Goal: Register for event/course

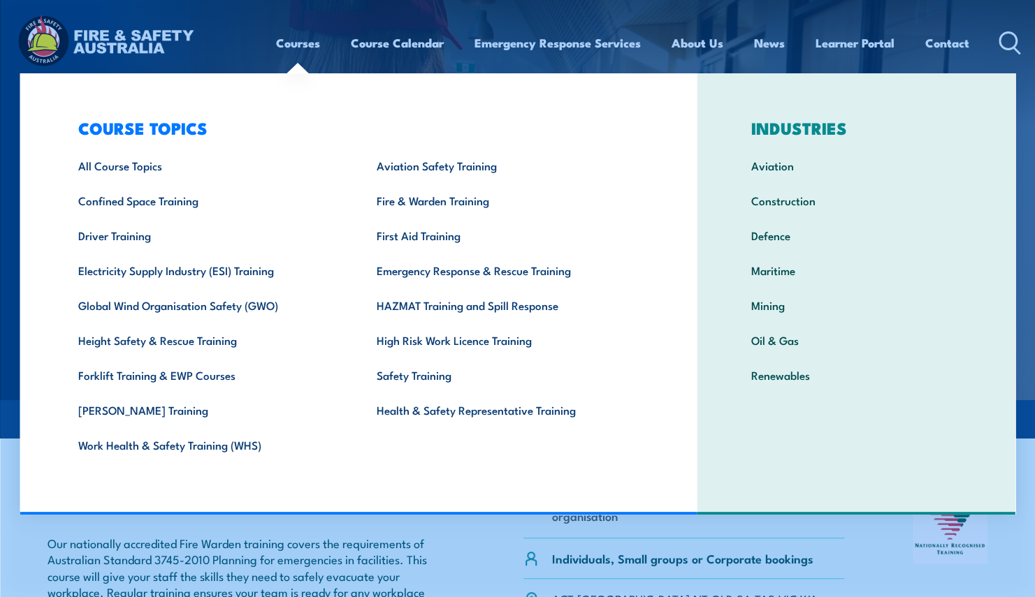
click at [305, 46] on link "Courses" at bounding box center [298, 42] width 44 height 37
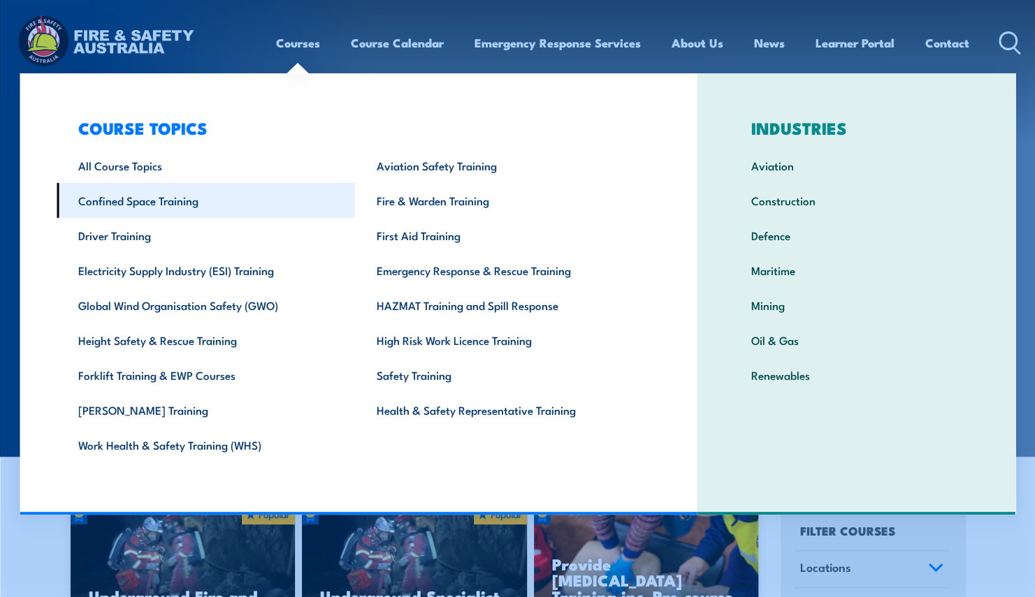
click at [151, 205] on link "Confined Space Training" at bounding box center [206, 200] width 298 height 35
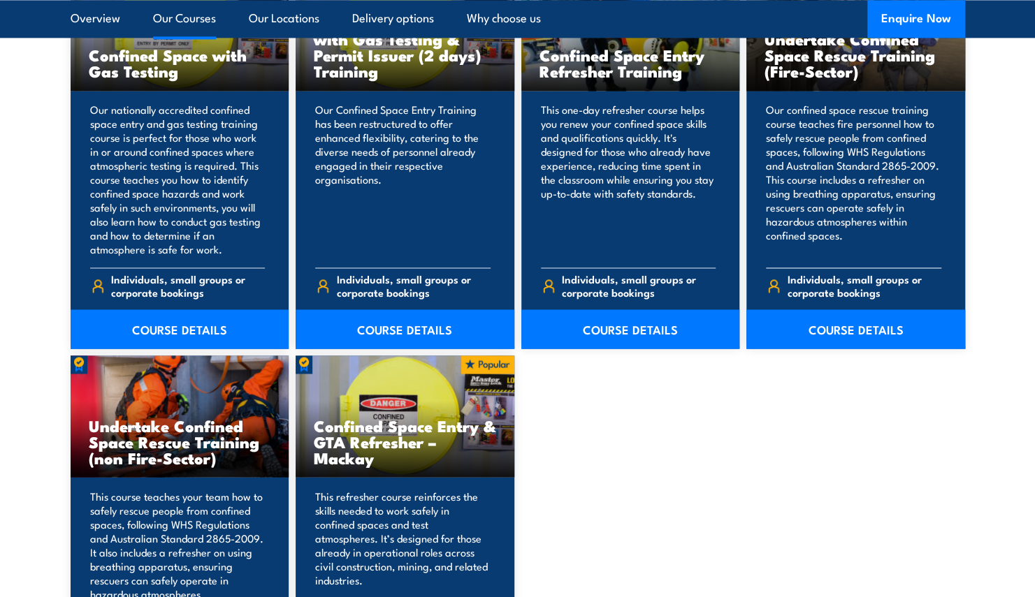
scroll to position [1118, 0]
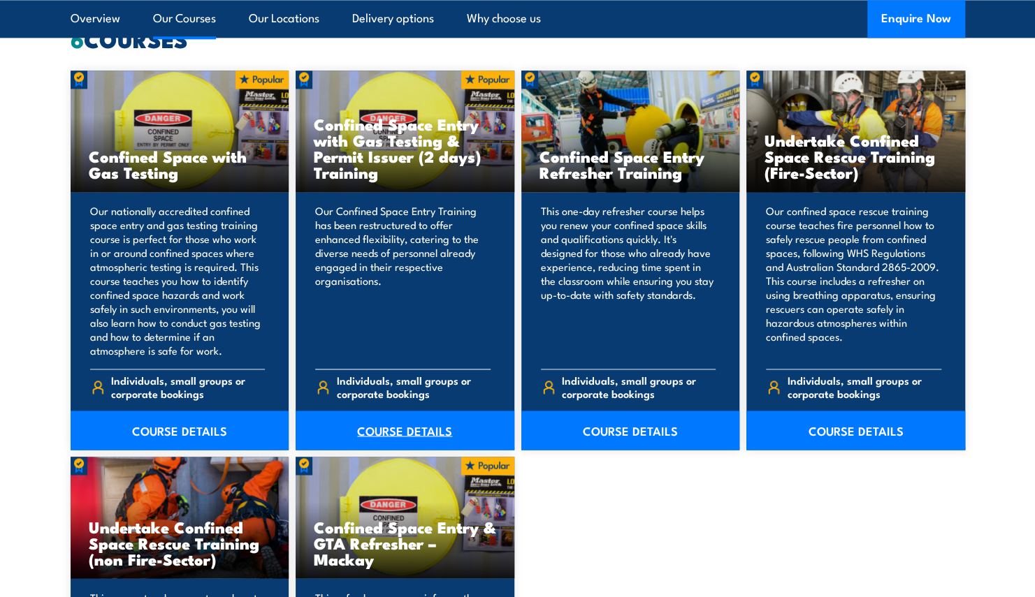
drag, startPoint x: 432, startPoint y: 406, endPoint x: 432, endPoint y: 416, distance: 9.8
click at [432, 406] on div "Individuals, small groups or corporate bookings" at bounding box center [402, 388] width 175 height 39
click at [432, 437] on link "COURSE DETAILS" at bounding box center [404, 430] width 219 height 39
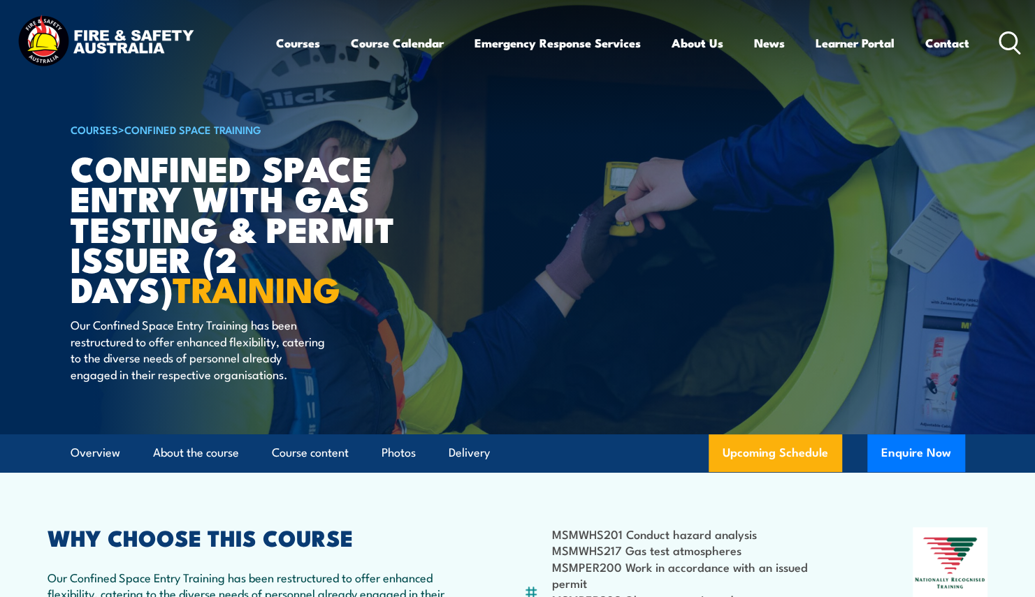
click at [409, 424] on div "COURSES > Confined Space Training Confined Space Entry with Gas Testing & Permi…" at bounding box center [243, 217] width 345 height 434
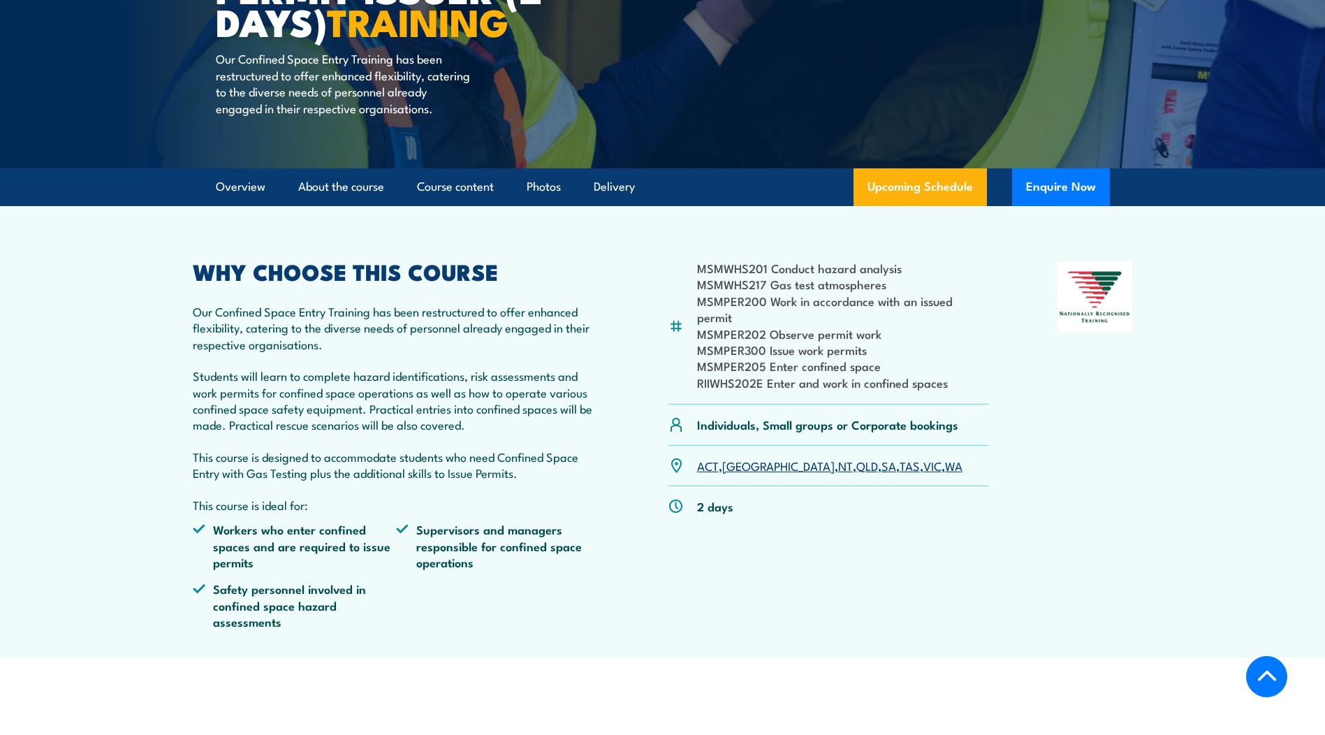
scroll to position [140, 0]
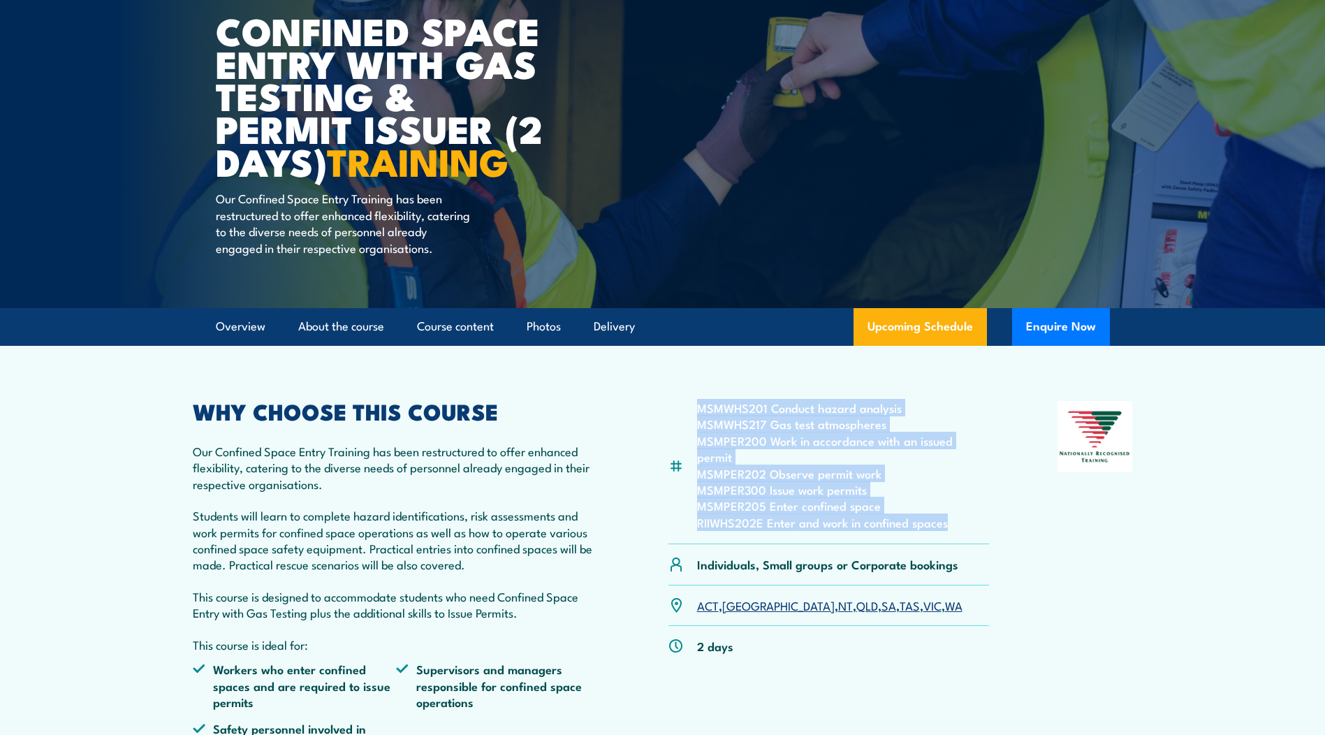
drag, startPoint x: 701, startPoint y: 425, endPoint x: 953, endPoint y: 525, distance: 270.3
click at [953, 525] on ul "MSMWHS201 Conduct hazard analysis MSMWHS217 Gas test atmospheres MSMPER200 Work…" at bounding box center [843, 465] width 293 height 131
drag, startPoint x: 953, startPoint y: 525, endPoint x: 882, endPoint y: 507, distance: 72.7
click at [882, 507] on li "MSMPER205 Enter confined space" at bounding box center [843, 505] width 293 height 16
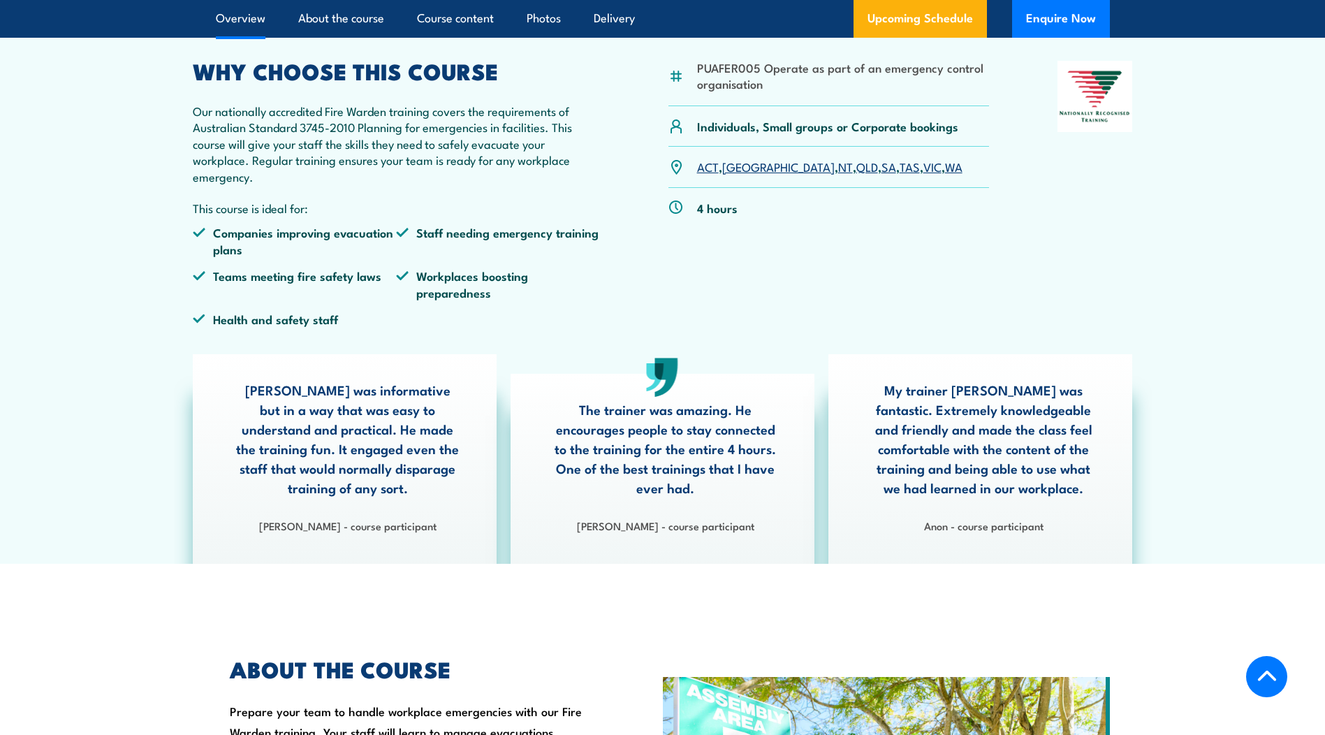
scroll to position [13, 0]
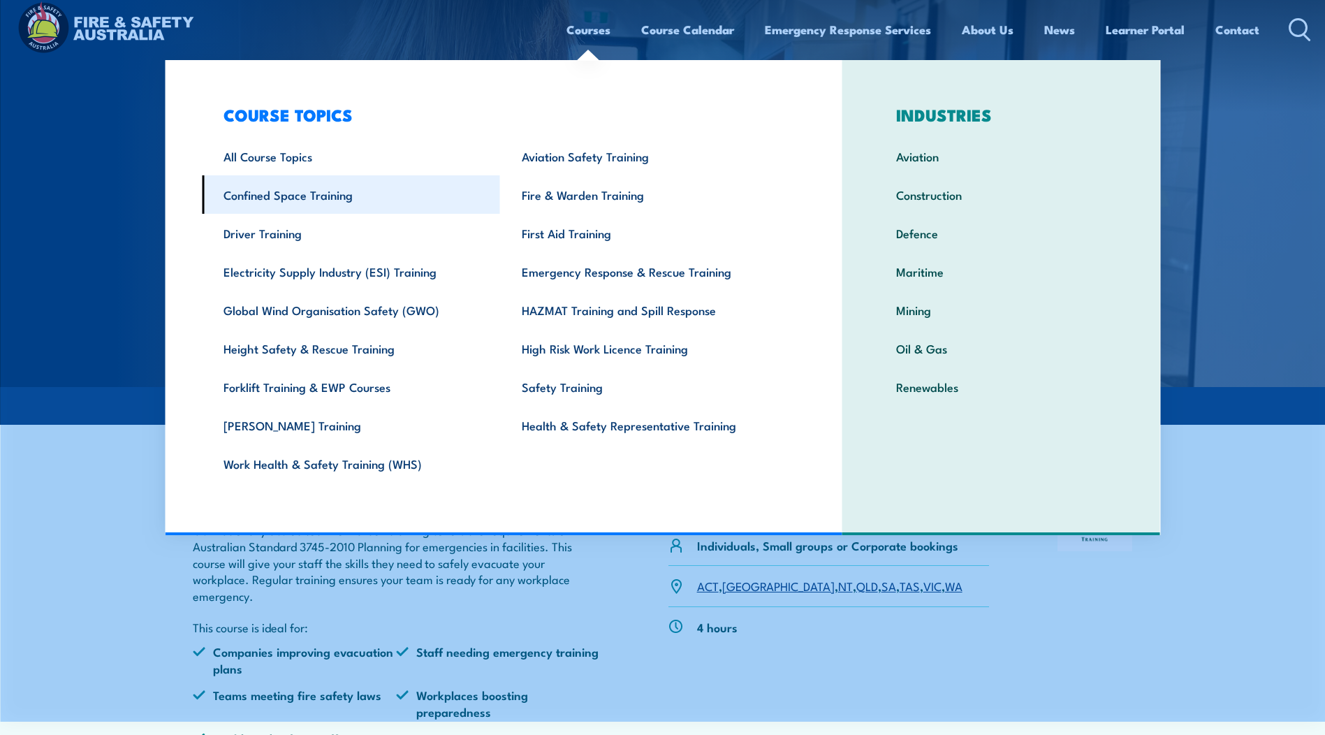
click at [308, 193] on link "Confined Space Training" at bounding box center [351, 194] width 298 height 38
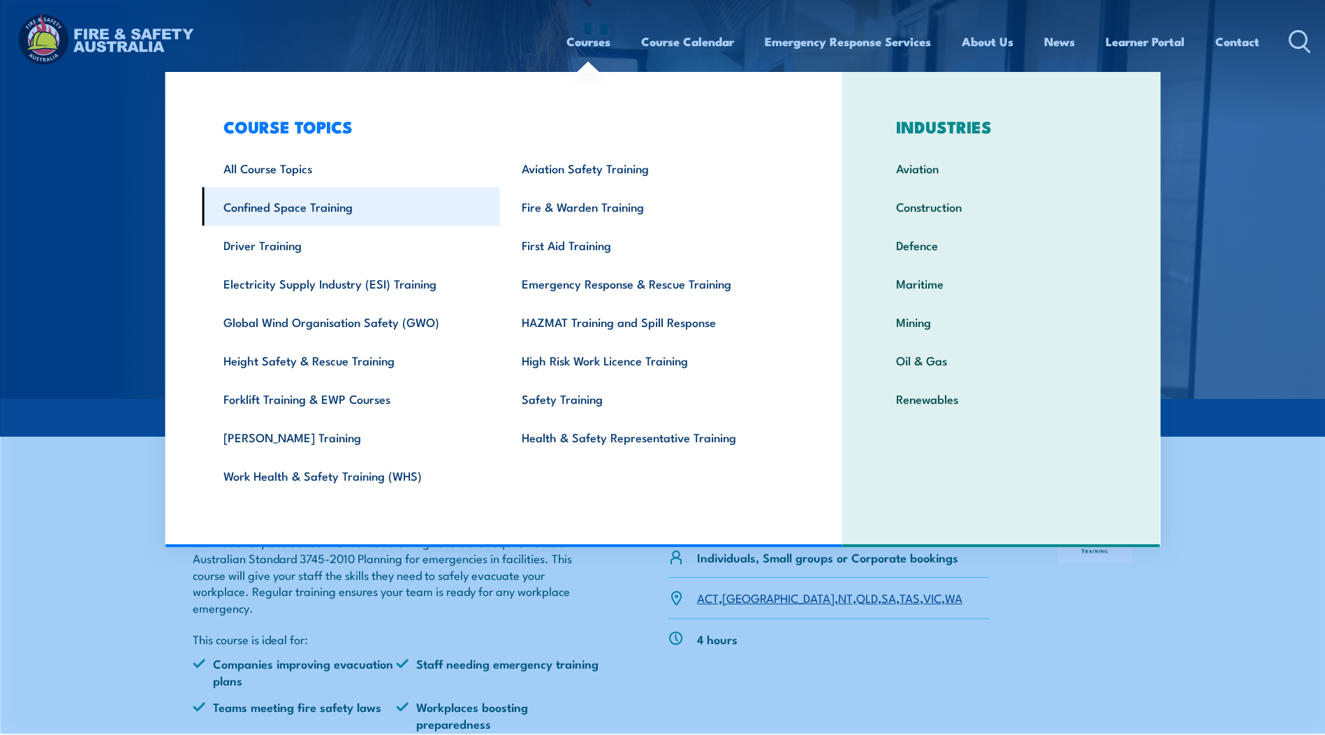
scroll to position [0, 0]
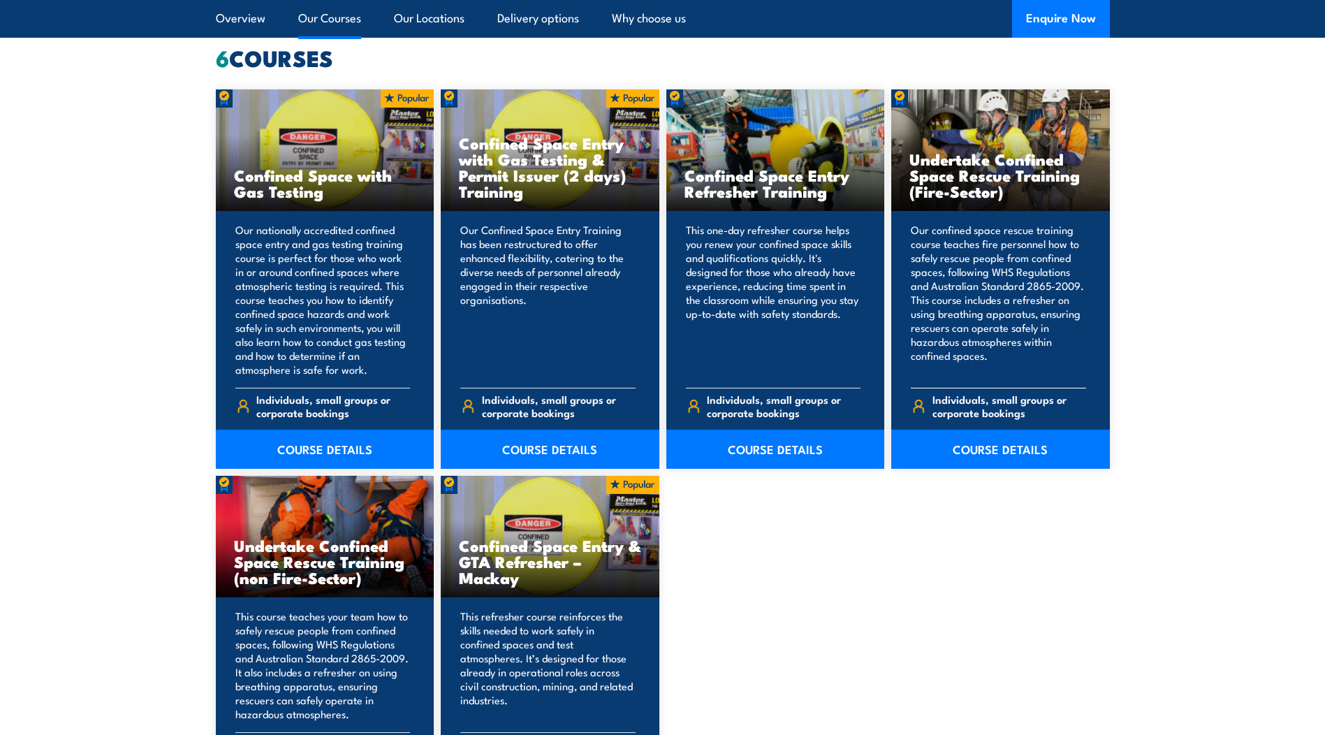
scroll to position [1187, 0]
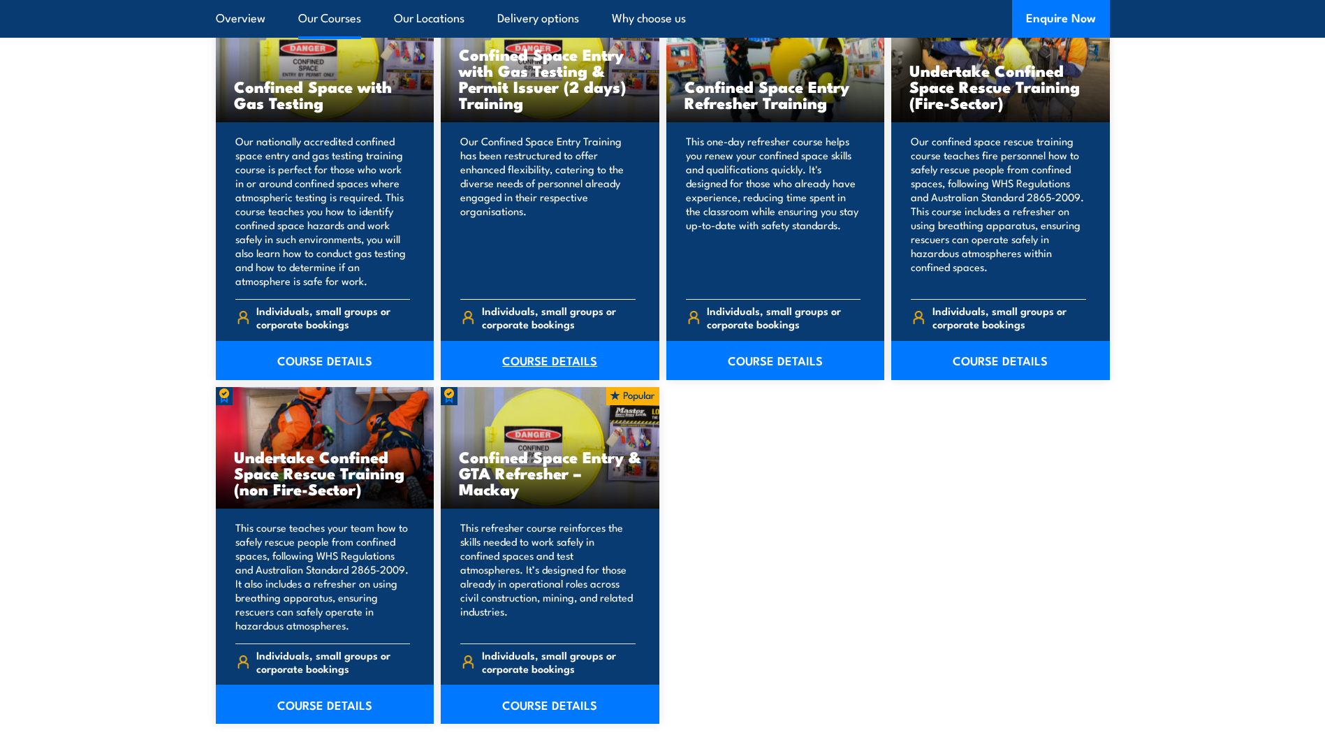
click at [534, 355] on link "COURSE DETAILS" at bounding box center [550, 360] width 219 height 39
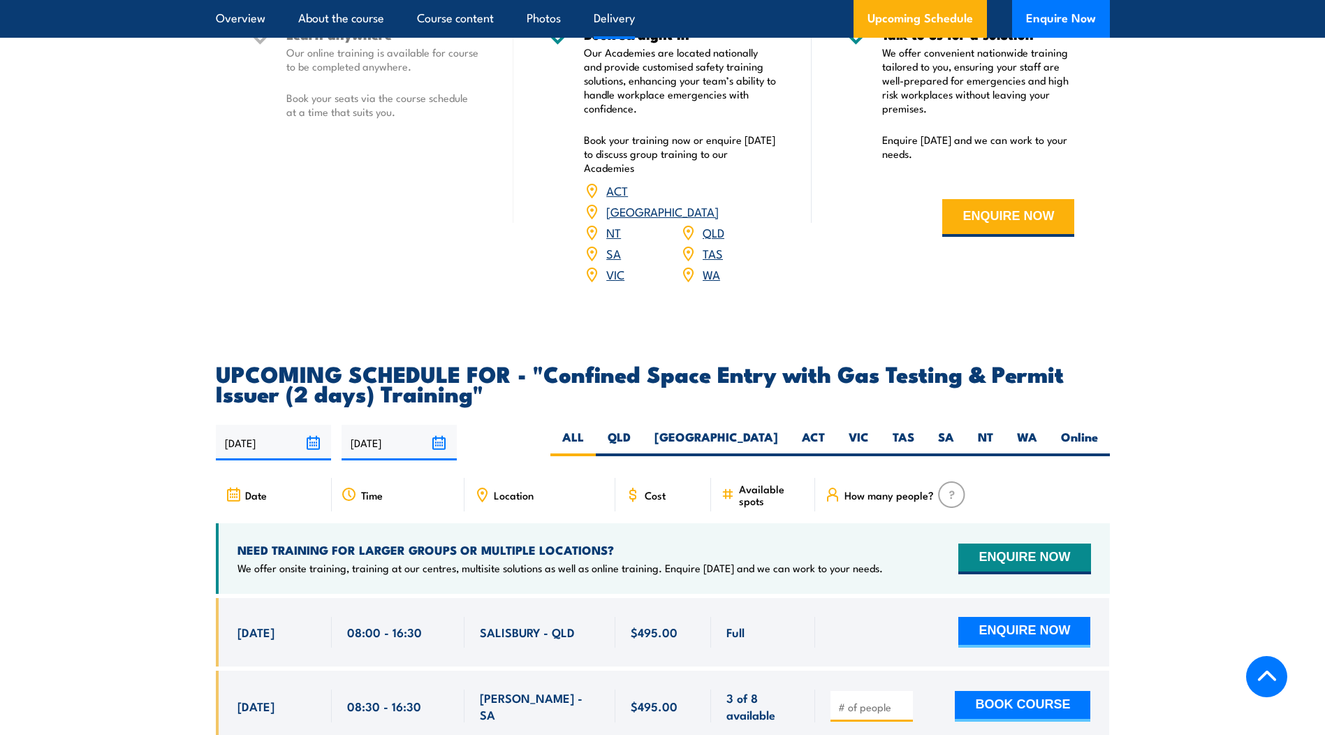
scroll to position [2235, 0]
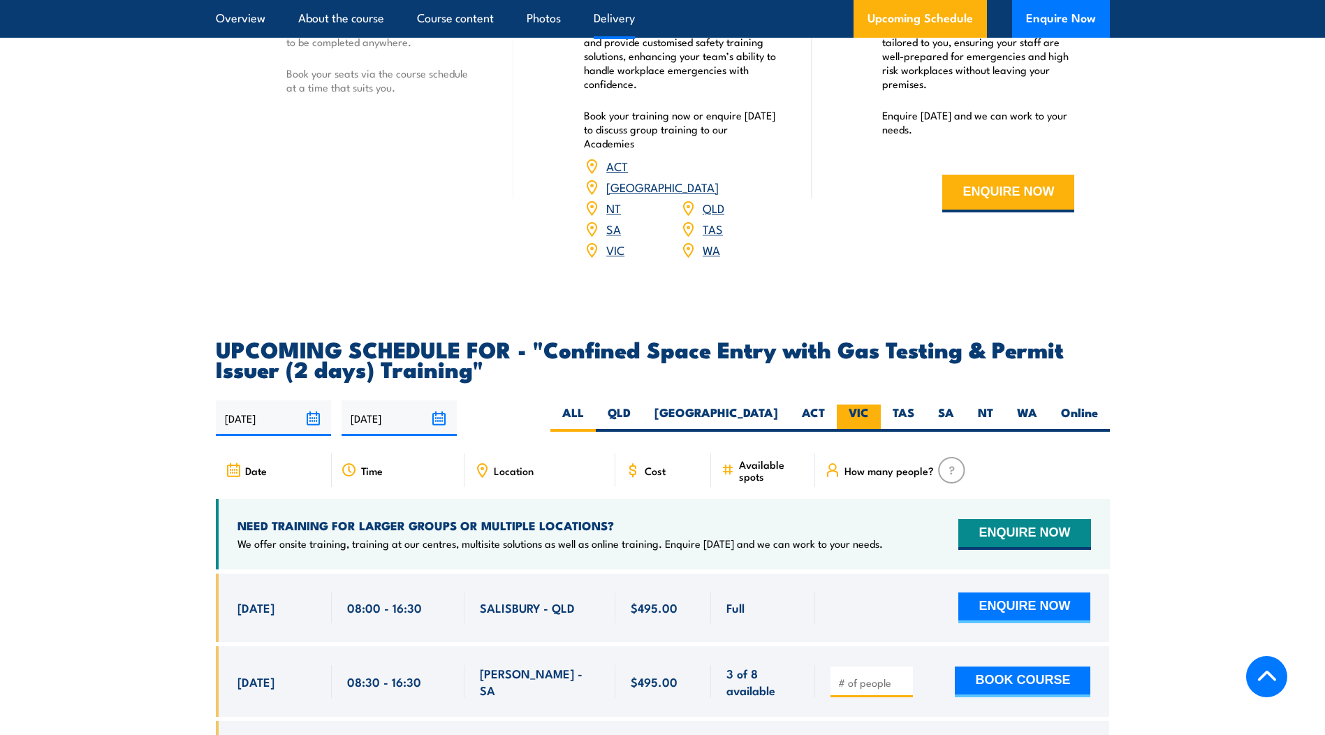
click at [860, 418] on label "VIC" at bounding box center [859, 417] width 44 height 27
click at [869, 414] on input "VIC" at bounding box center [873, 408] width 9 height 9
radio input "true"
